Goal: Transaction & Acquisition: Purchase product/service

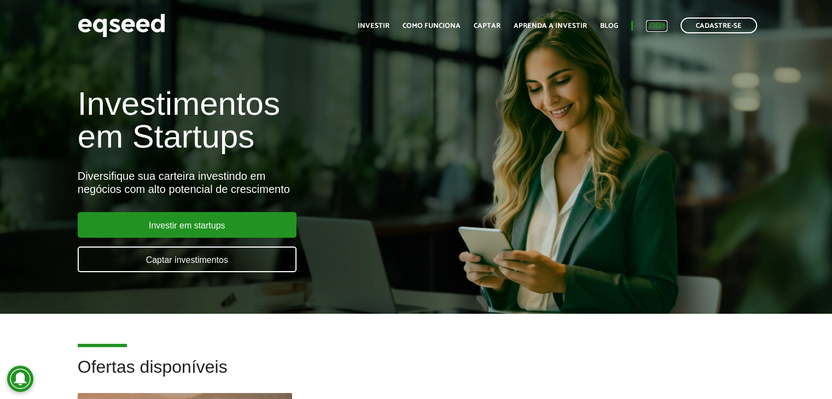
click at [657, 27] on link "Login" at bounding box center [656, 25] width 21 height 7
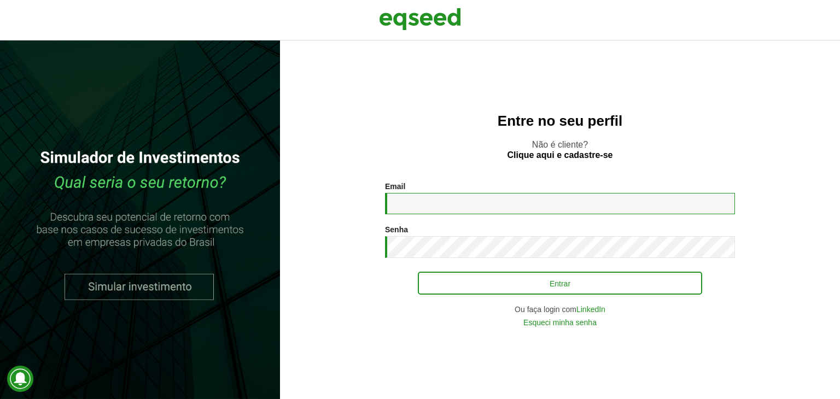
type input "**********"
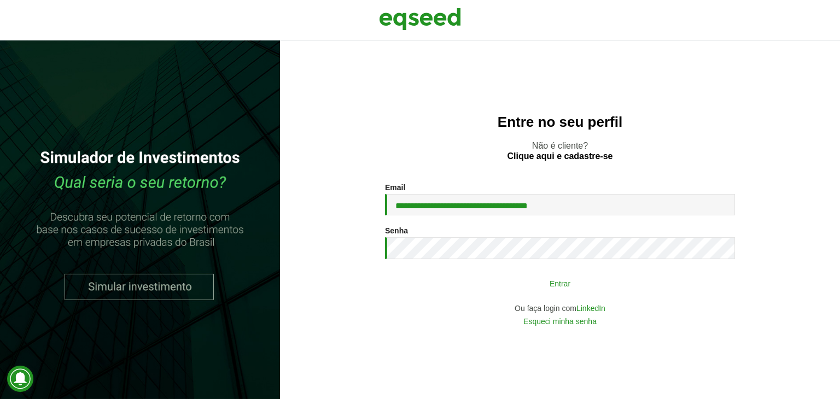
click at [436, 294] on button "Entrar" at bounding box center [560, 283] width 284 height 21
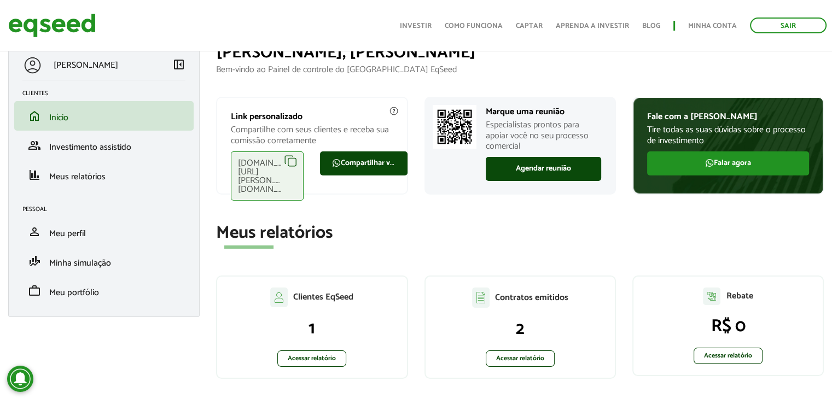
scroll to position [18, 0]
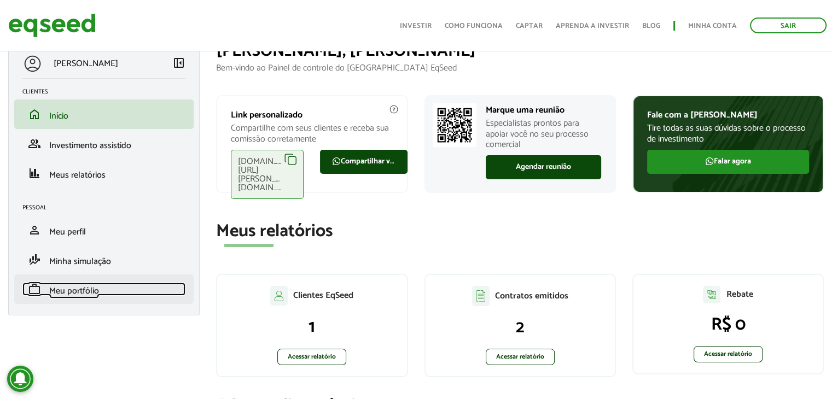
click at [71, 292] on span "Meu portfólio" at bounding box center [74, 291] width 50 height 15
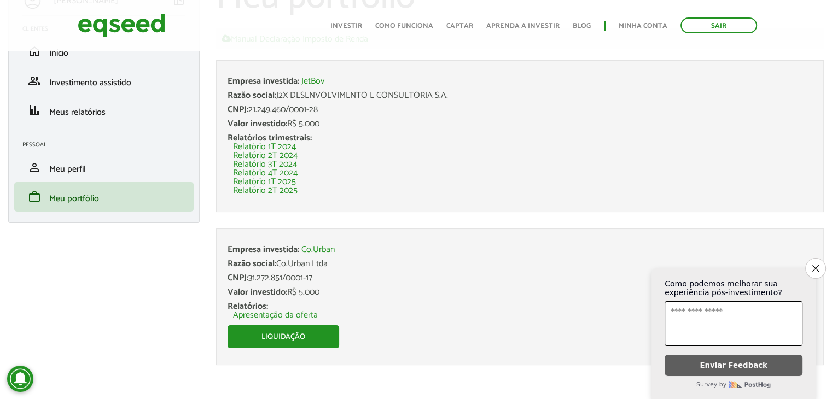
scroll to position [85, 0]
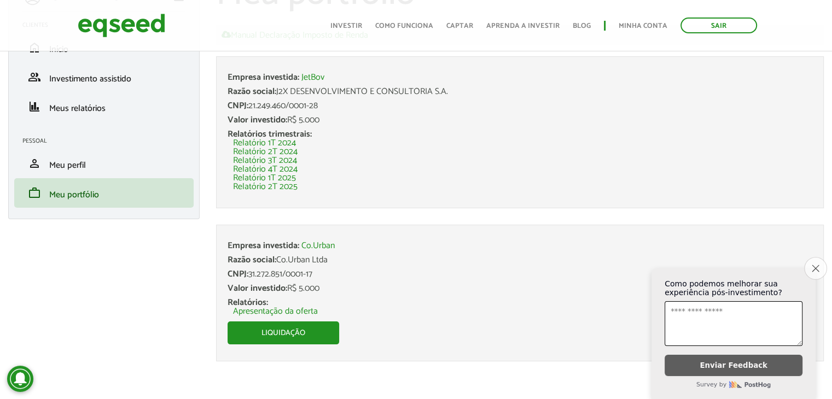
click at [811, 261] on button "Close survey" at bounding box center [815, 268] width 23 height 23
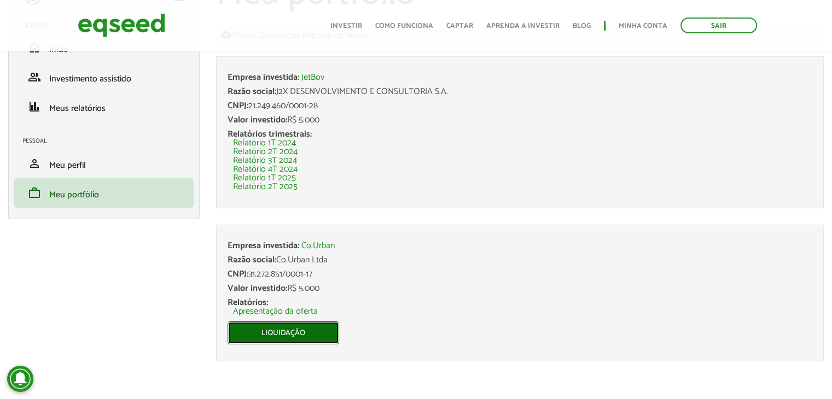
click at [291, 334] on link "Liquidação" at bounding box center [284, 333] width 112 height 23
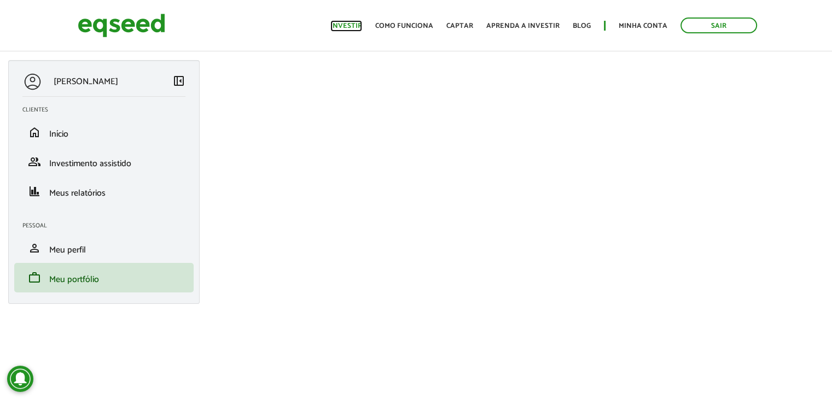
click at [353, 25] on link "Investir" at bounding box center [346, 25] width 32 height 7
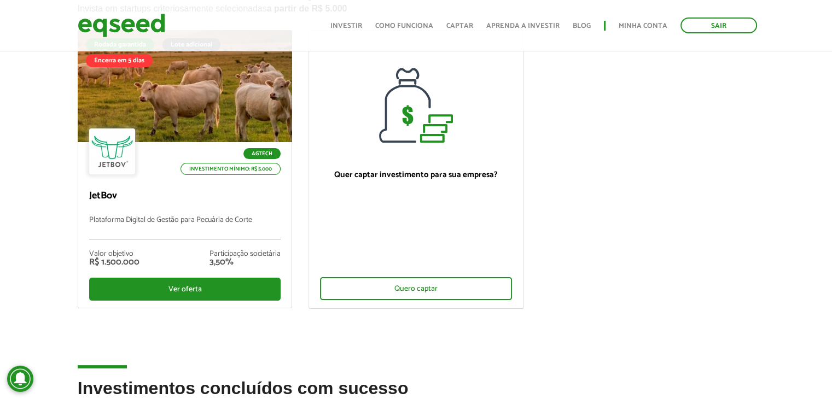
scroll to position [102, 0]
